Goal: Information Seeking & Learning: Learn about a topic

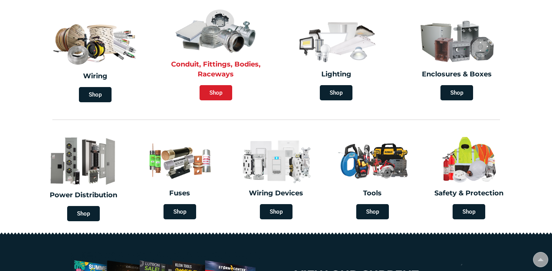
scroll to position [228, 0]
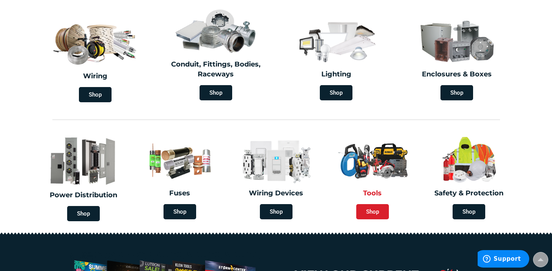
click at [372, 207] on span "Shop" at bounding box center [372, 211] width 33 height 15
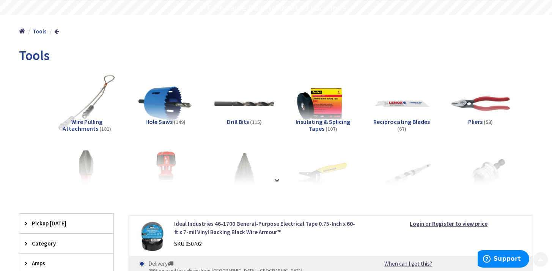
scroll to position [86, 0]
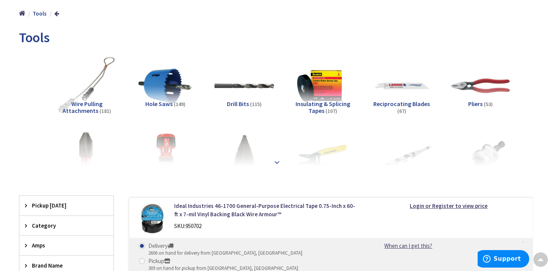
click at [275, 161] on strong at bounding box center [276, 162] width 9 height 8
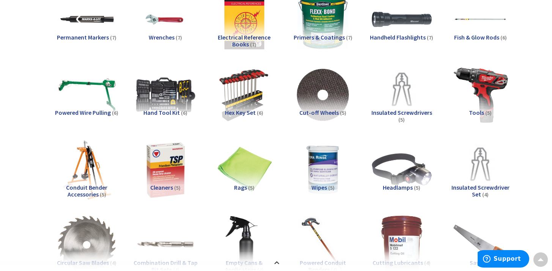
scroll to position [874, 0]
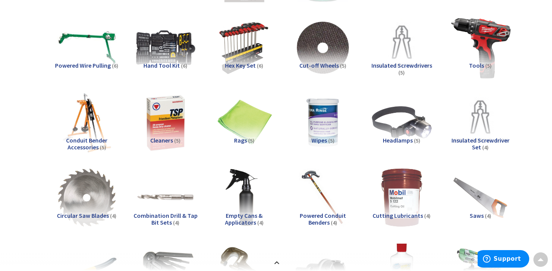
click at [493, 49] on img at bounding box center [480, 47] width 66 height 66
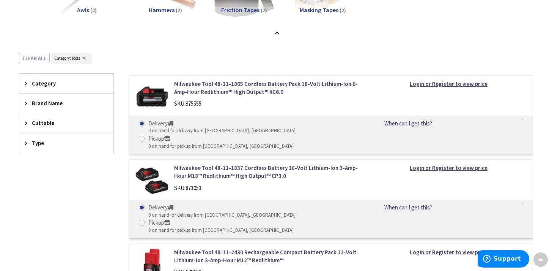
scroll to position [1378, 0]
click at [432, 82] on strong "Login or Register to view price" at bounding box center [449, 83] width 78 height 7
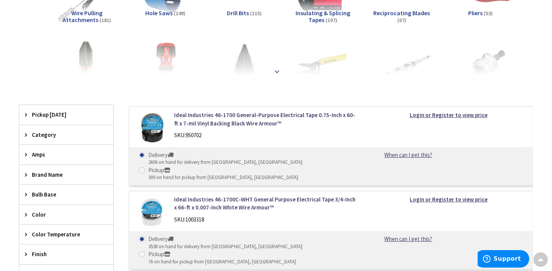
scroll to position [176, 0]
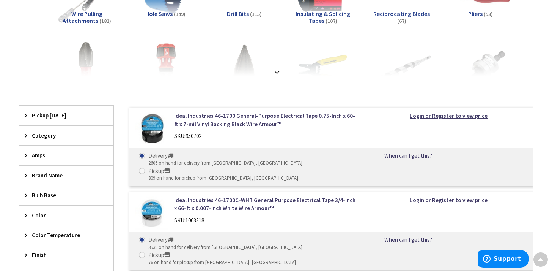
click at [276, 69] on strong at bounding box center [276, 72] width 9 height 8
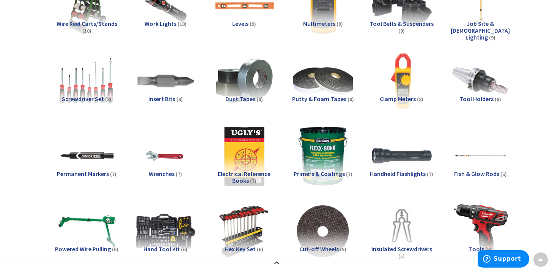
scroll to position [730, 0]
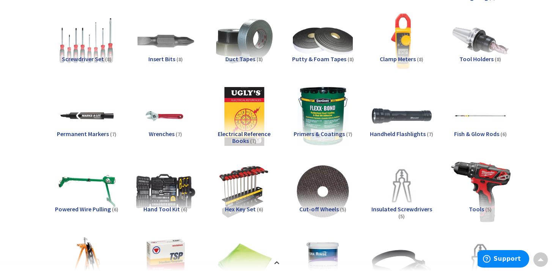
click at [483, 179] on img at bounding box center [480, 191] width 66 height 66
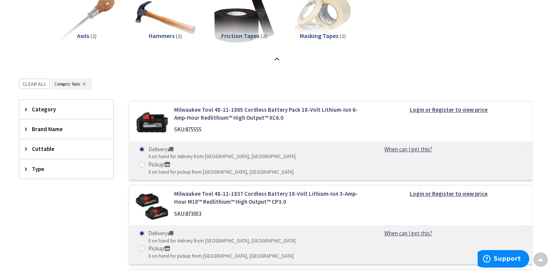
scroll to position [1352, 0]
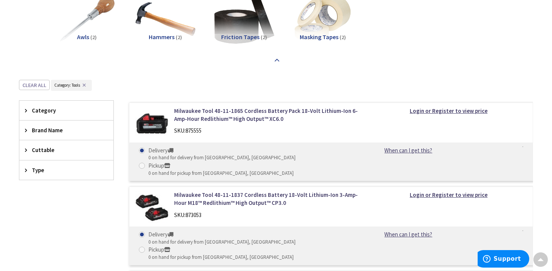
click at [276, 56] on strong at bounding box center [276, 60] width 9 height 8
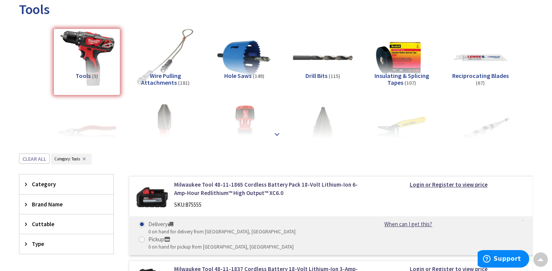
scroll to position [109, 0]
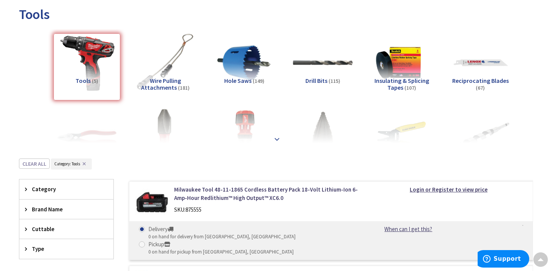
click at [277, 137] on strong at bounding box center [276, 139] width 9 height 8
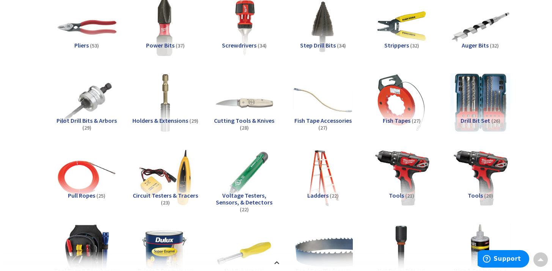
scroll to position [219, 0]
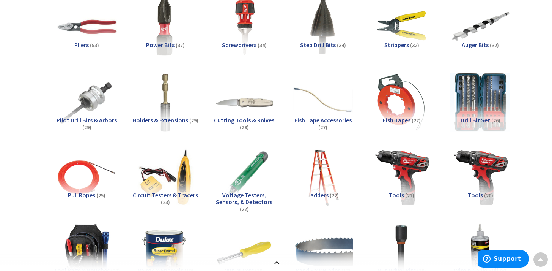
click at [324, 28] on img at bounding box center [323, 27] width 66 height 66
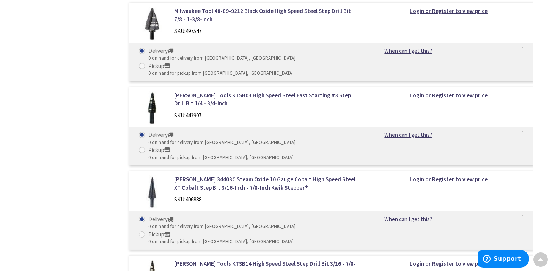
scroll to position [3470, 0]
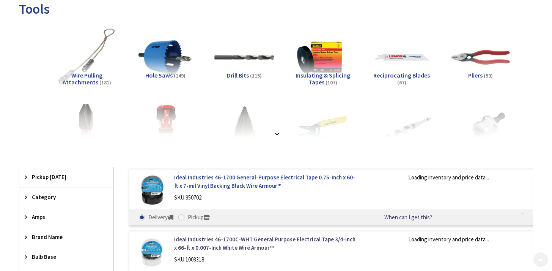
scroll to position [116, 0]
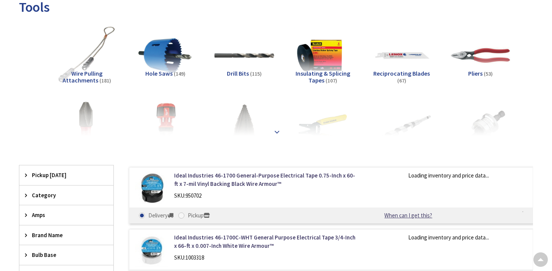
click at [276, 128] on strong at bounding box center [276, 132] width 9 height 8
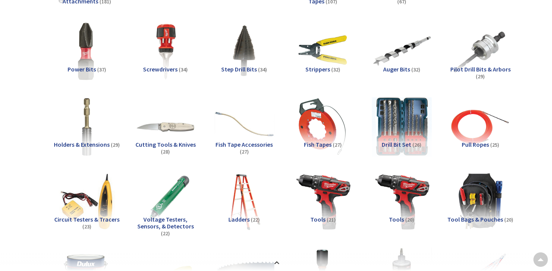
scroll to position [0, 0]
click at [477, 67] on span "Pilot Drill Bits & Arbors" at bounding box center [480, 69] width 60 height 8
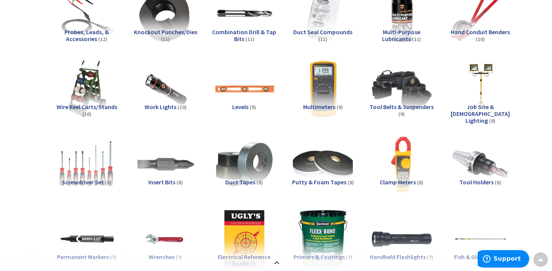
scroll to position [608, 0]
click at [474, 109] on span "Job Site & [DEMOGRAPHIC_DATA] Lighting" at bounding box center [480, 112] width 59 height 21
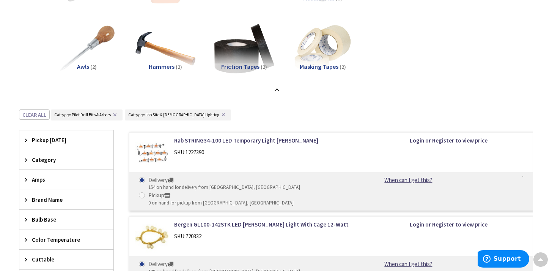
scroll to position [1322, 0]
click at [114, 114] on button "✕" at bounding box center [115, 114] width 8 height 5
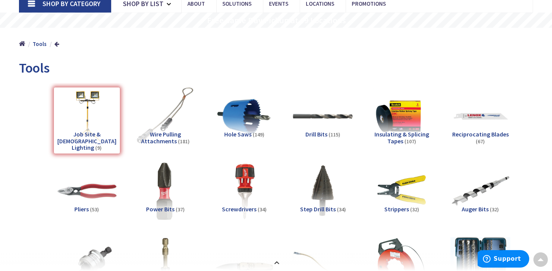
scroll to position [55, 0]
click at [83, 193] on img at bounding box center [87, 192] width 66 height 66
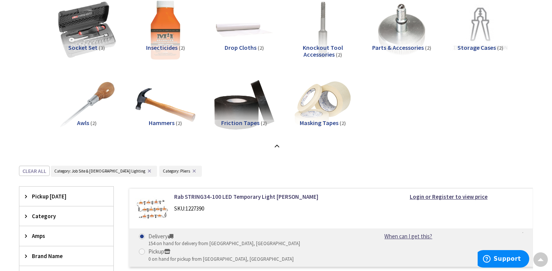
scroll to position [1269, 0]
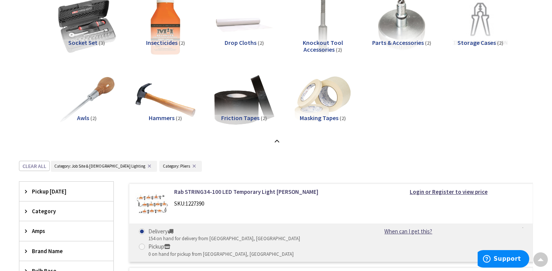
click at [145, 167] on button "✕" at bounding box center [149, 165] width 8 height 5
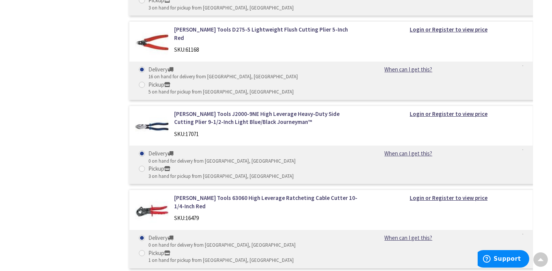
scroll to position [1769, 0]
click at [152, 193] on img at bounding box center [151, 209] width 33 height 33
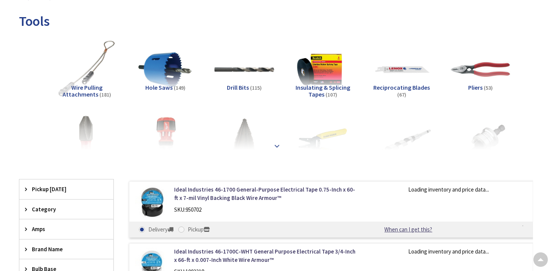
click at [272, 145] on div at bounding box center [276, 129] width 476 height 42
click at [277, 143] on strong at bounding box center [276, 146] width 9 height 8
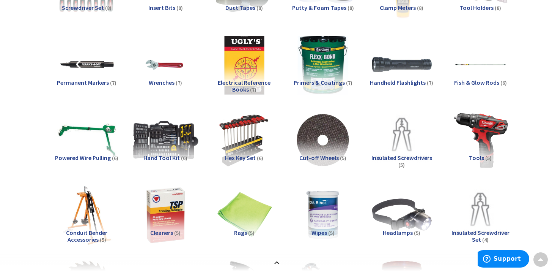
click at [168, 147] on img at bounding box center [165, 140] width 66 height 66
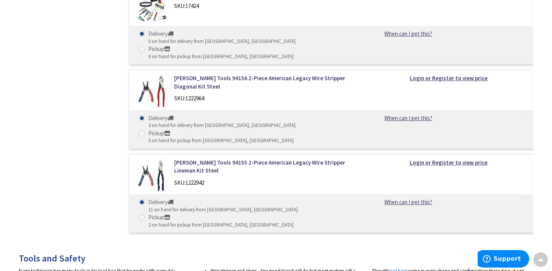
scroll to position [1720, 0]
click at [150, 159] on img at bounding box center [151, 175] width 33 height 33
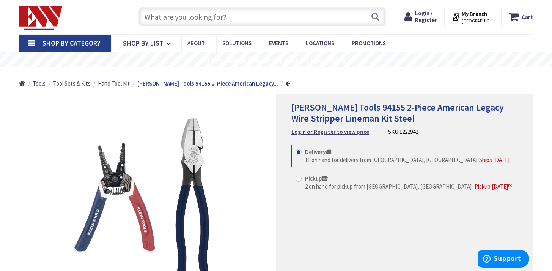
scroll to position [32, 0]
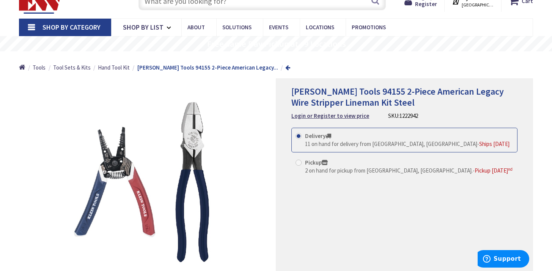
click at [285, 66] on link at bounding box center [287, 68] width 5 height 6
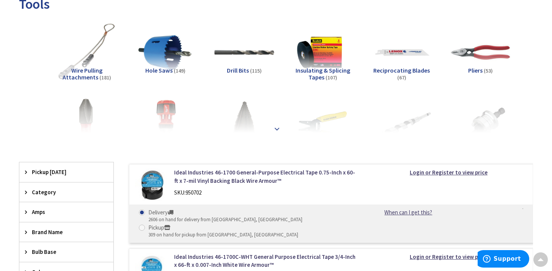
click at [279, 127] on strong at bounding box center [276, 128] width 9 height 8
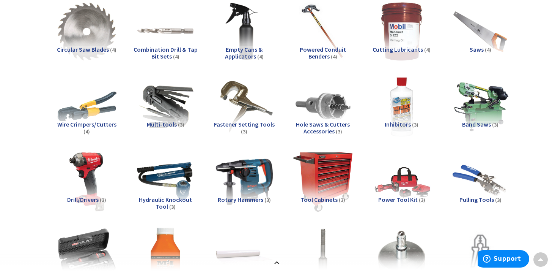
scroll to position [1036, 0]
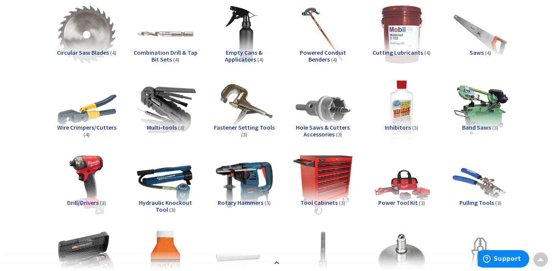
click at [175, 108] on img at bounding box center [165, 110] width 66 height 66
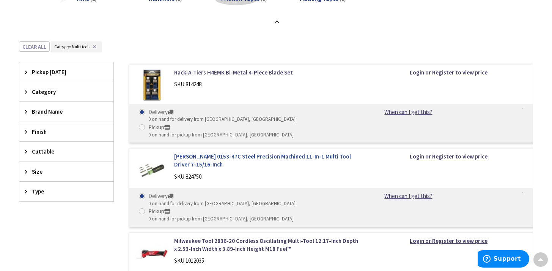
scroll to position [1467, 0]
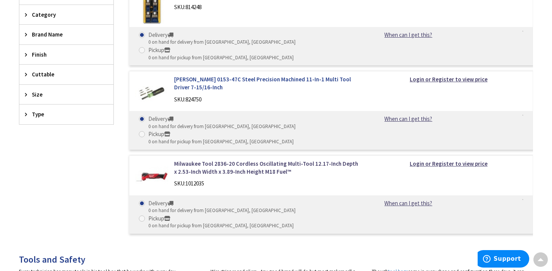
click at [190, 75] on link "Greenlee 0153-47C Steel Precision Machined 11-In-1 Multi Tool Driver 7-15/16-In…" at bounding box center [266, 83] width 185 height 16
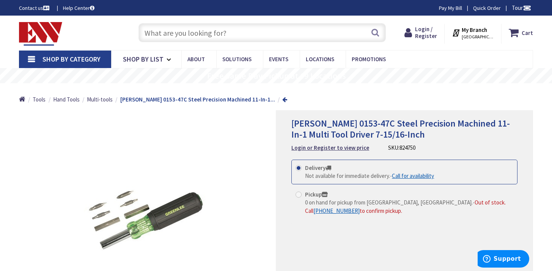
click at [282, 99] on link at bounding box center [284, 99] width 5 height 6
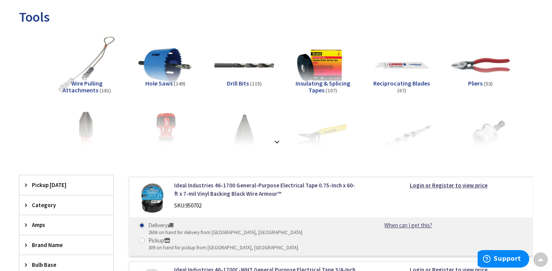
scroll to position [107, 0]
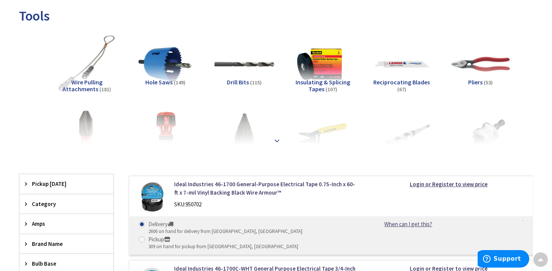
click at [274, 139] on strong at bounding box center [276, 140] width 9 height 8
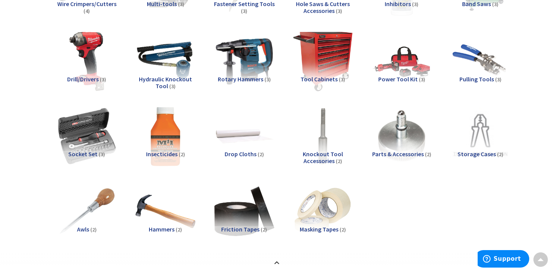
scroll to position [1163, 0]
